Goal: Task Accomplishment & Management: Manage account settings

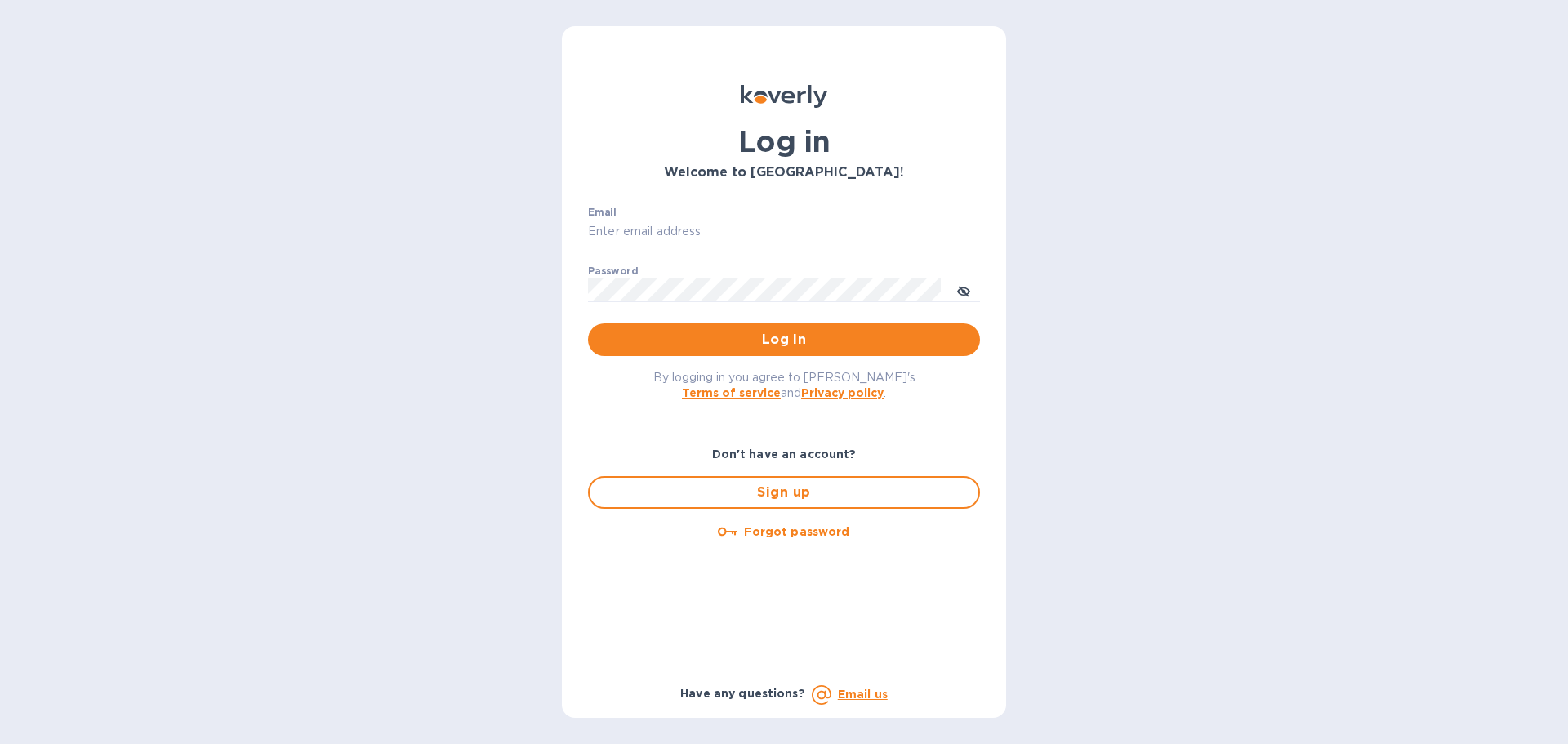
click at [772, 237] on input "Email" at bounding box center [784, 232] width 392 height 25
type input "[EMAIL_ADDRESS][DOMAIN_NAME]"
click at [588, 323] on button "Log in" at bounding box center [784, 340] width 392 height 32
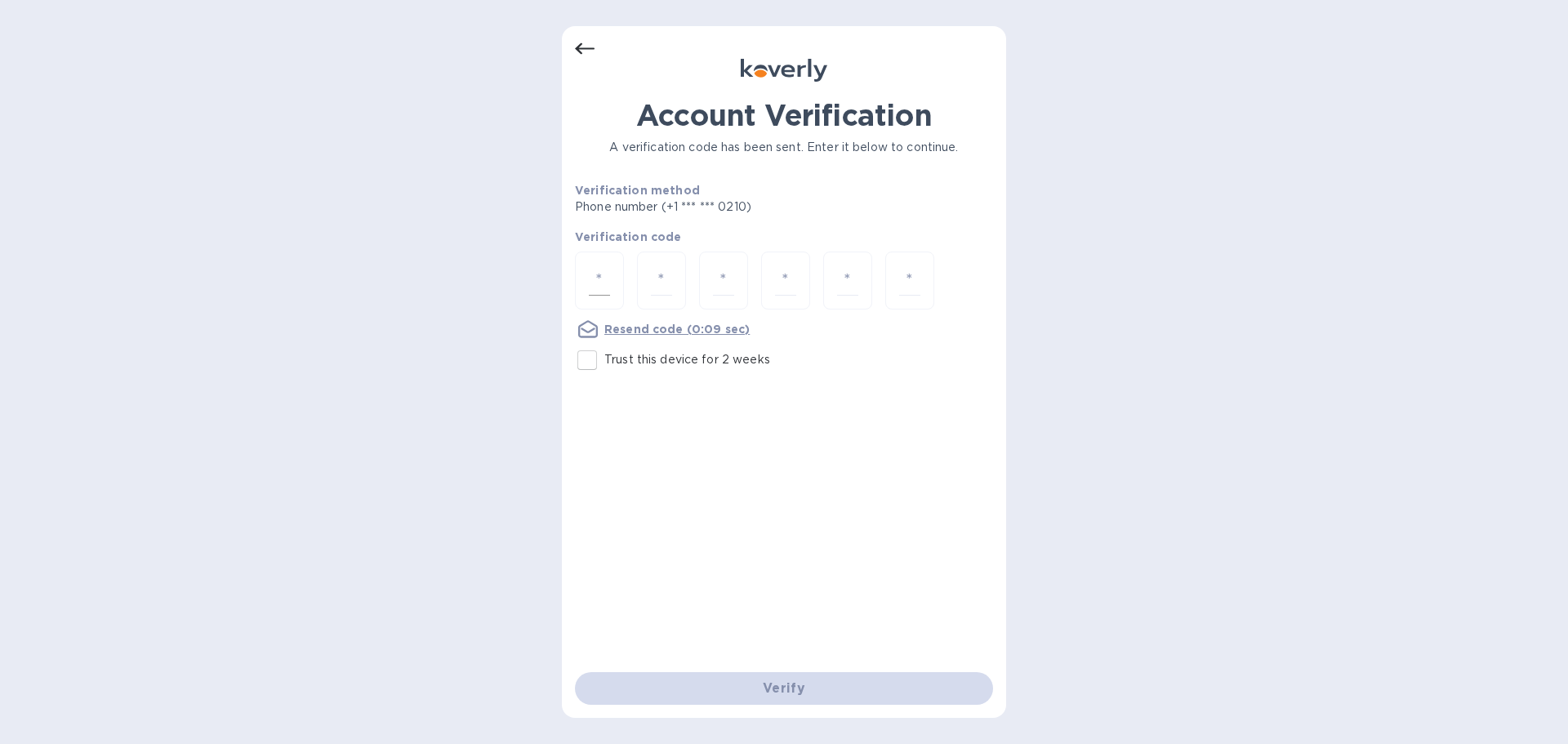
click at [607, 275] on input "number" at bounding box center [599, 280] width 21 height 30
type input "1"
type input "9"
type input "2"
type input "3"
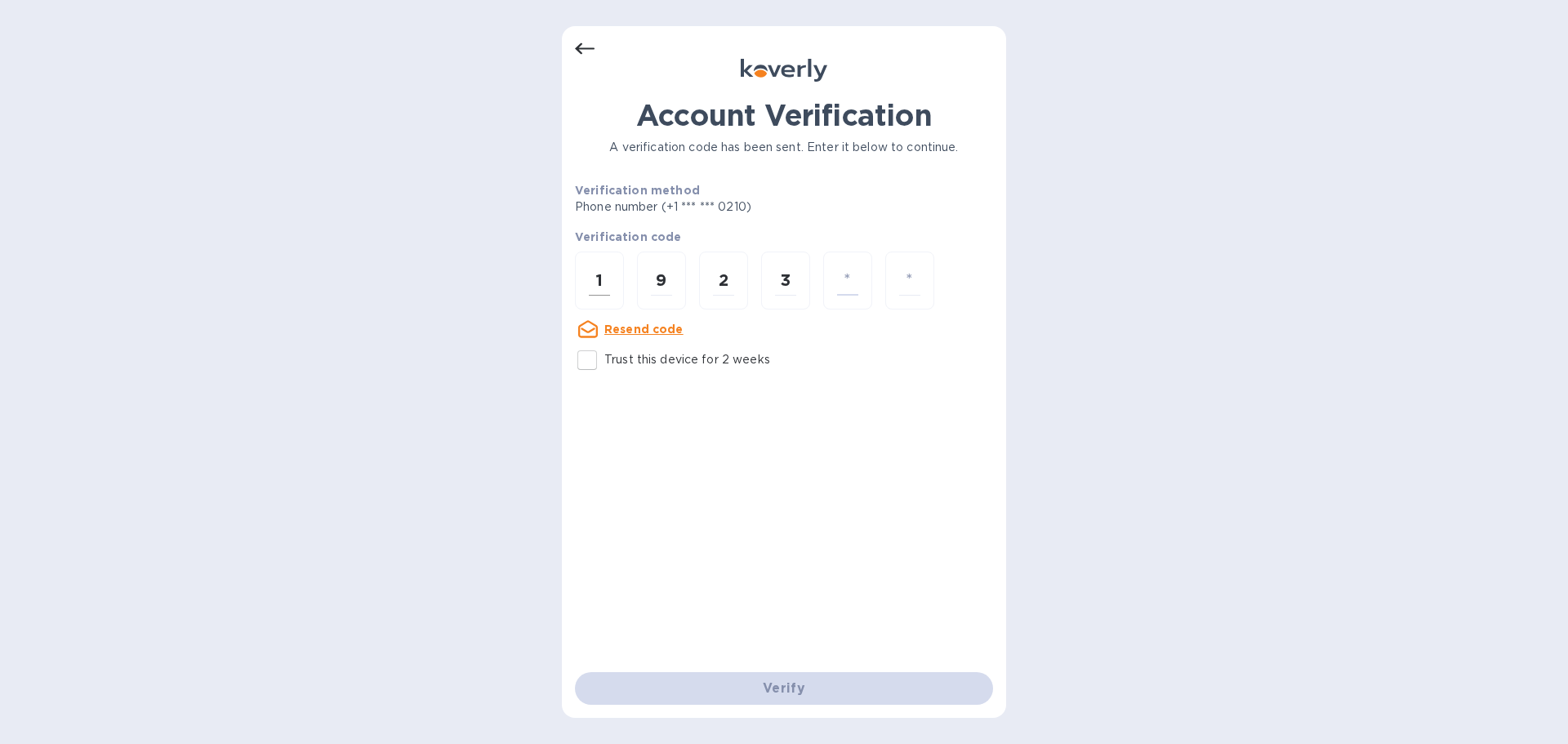
type input "9"
type input "2"
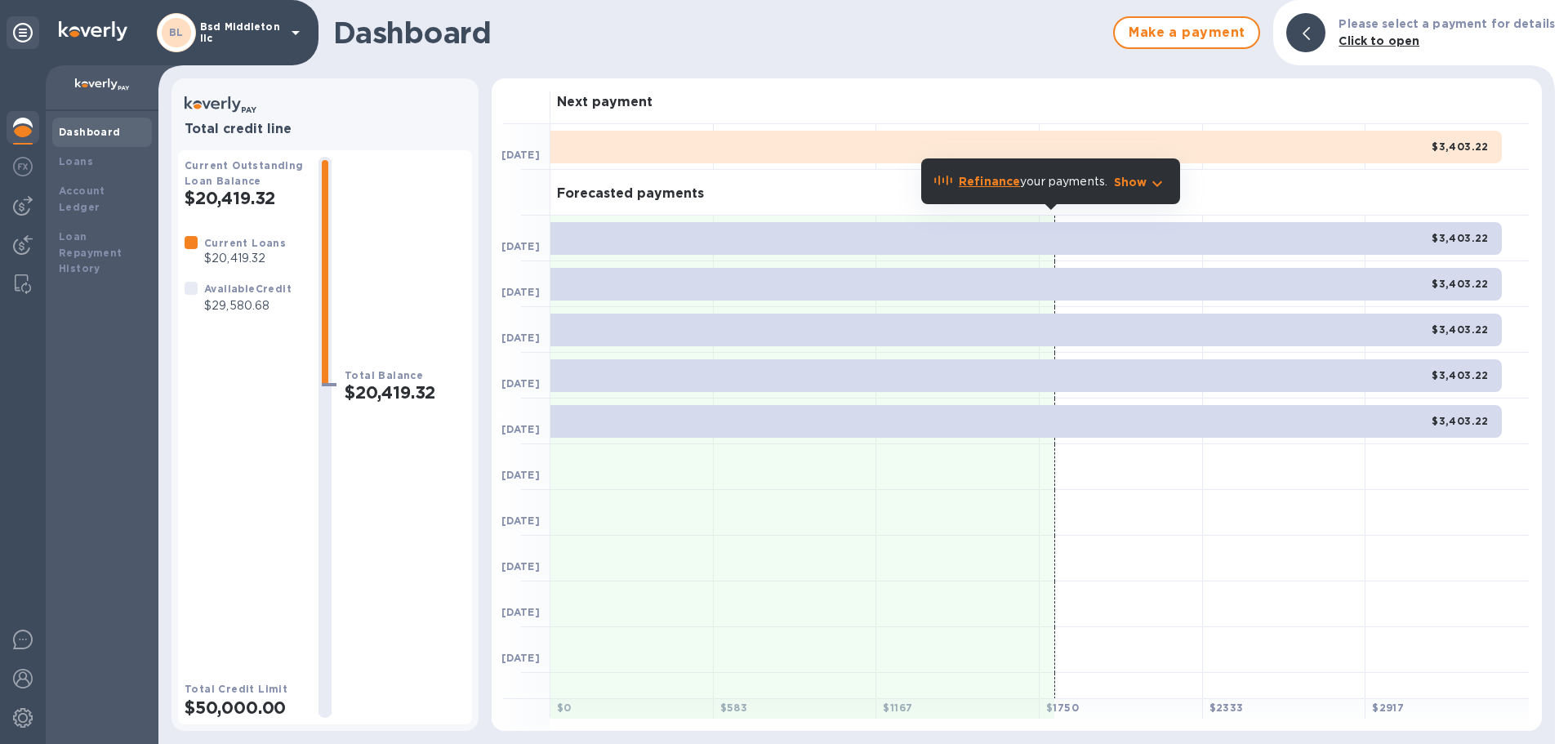
click at [209, 45] on div "BL Bsd Middleton llc" at bounding box center [231, 32] width 149 height 39
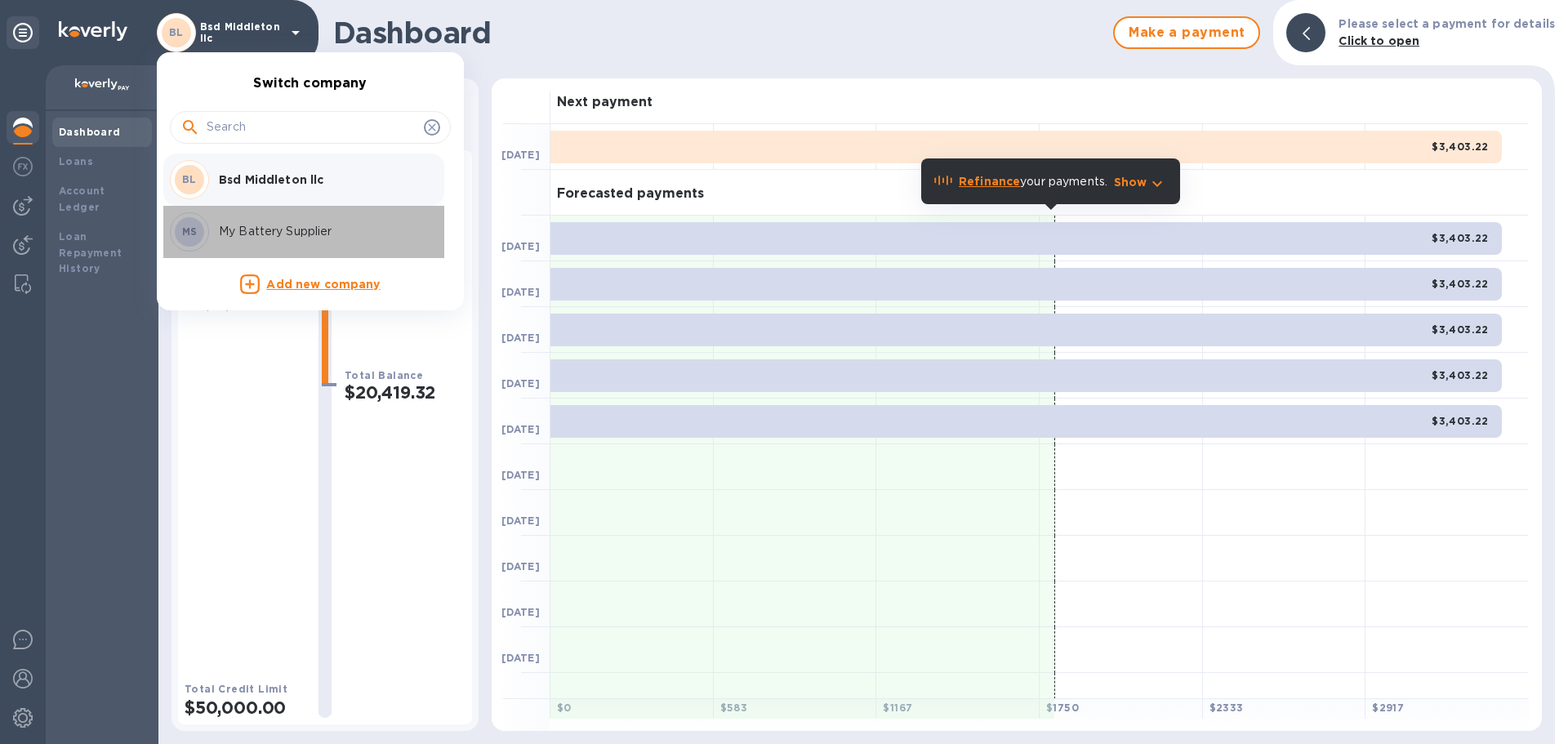
click at [275, 223] on p "My Battery Supplier" at bounding box center [322, 232] width 206 height 17
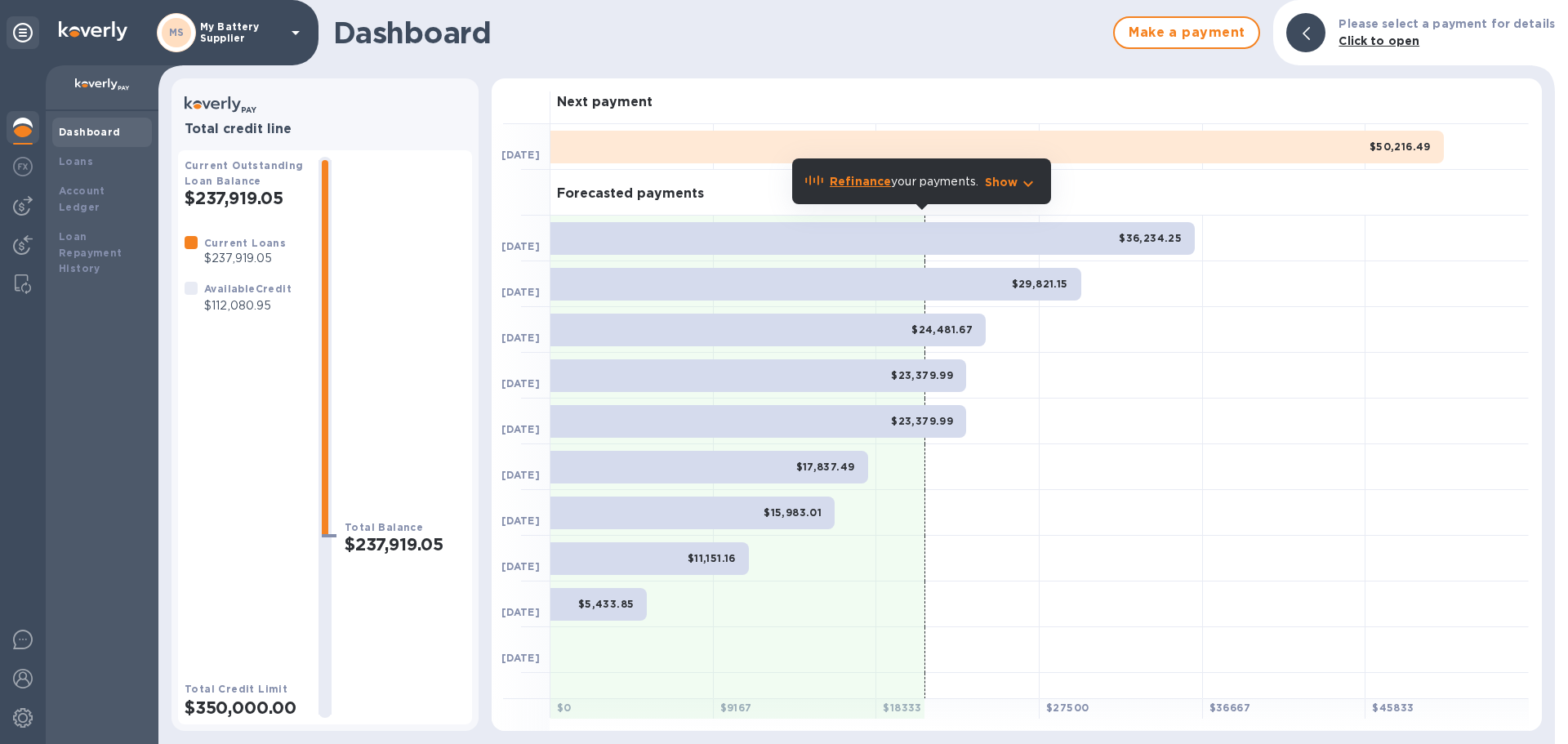
scroll to position [21, 0]
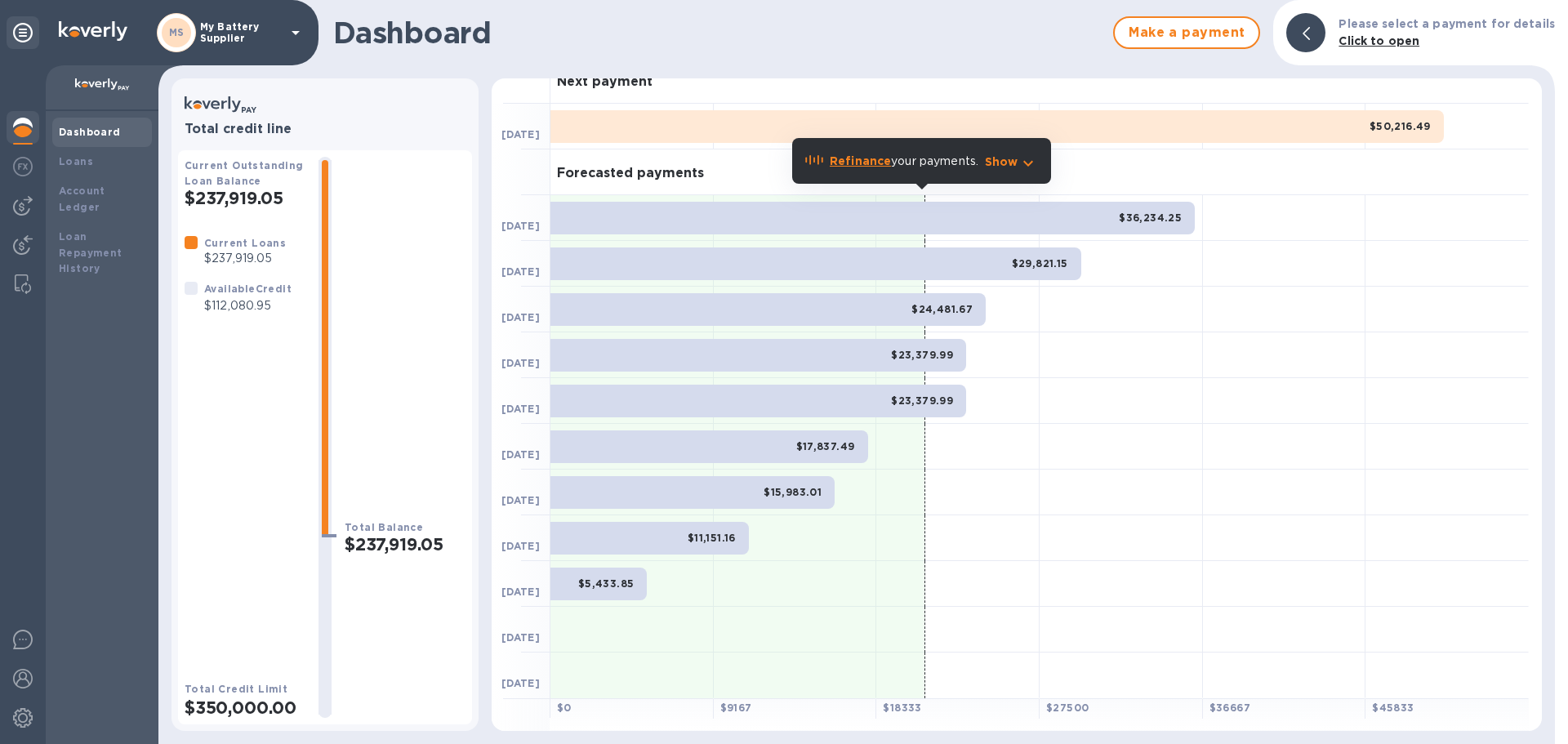
click at [239, 306] on p "$112,080.95" at bounding box center [248, 305] width 87 height 17
copy p "112,080.95"
